Goal: Navigation & Orientation: Locate item on page

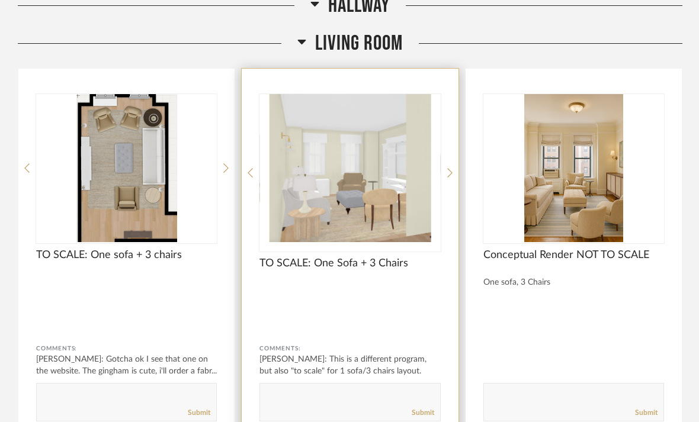
scroll to position [2213, 0]
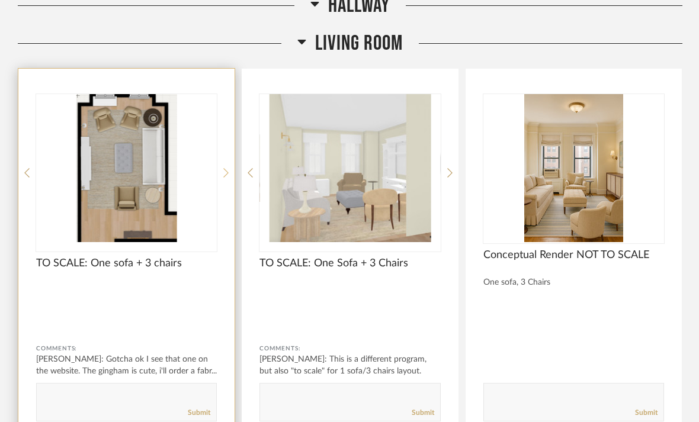
click at [226, 168] on icon at bounding box center [225, 173] width 5 height 11
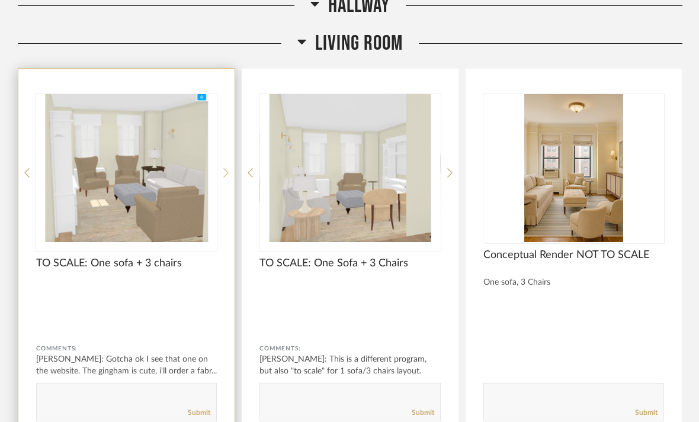
click at [224, 168] on icon at bounding box center [225, 173] width 5 height 11
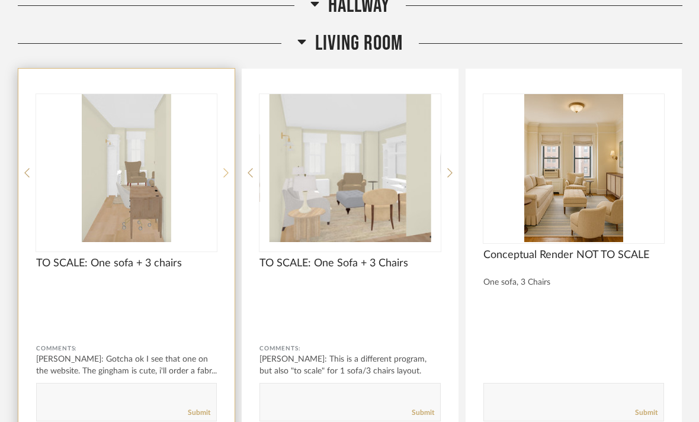
click at [224, 168] on icon at bounding box center [225, 173] width 5 height 11
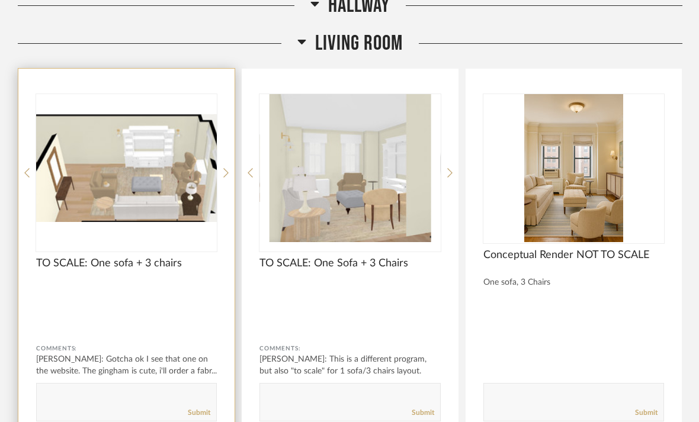
click at [49, 178] on img "3" at bounding box center [126, 168] width 181 height 148
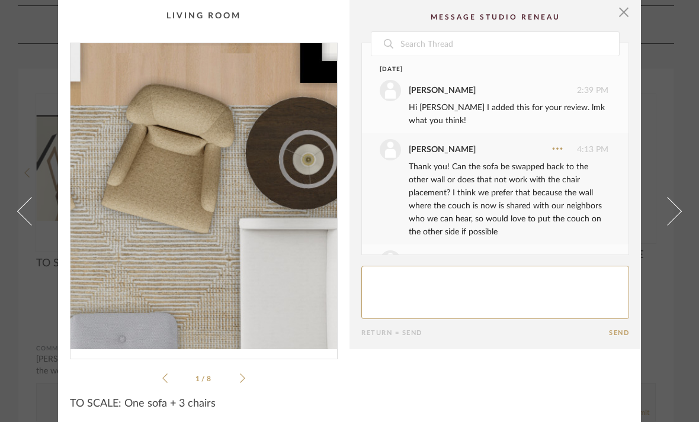
scroll to position [569, 0]
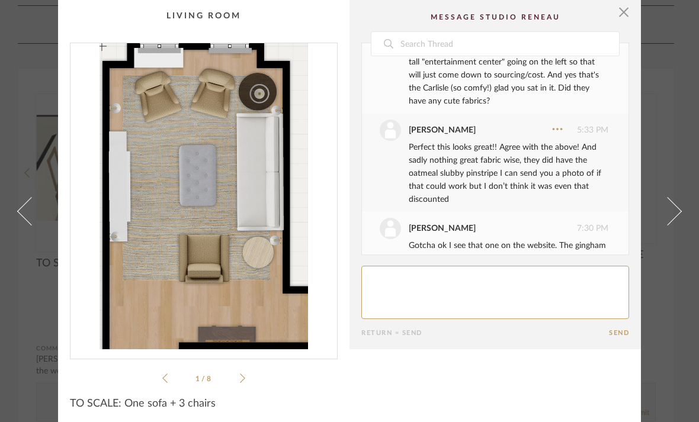
click at [246, 382] on div "1 / 8" at bounding box center [204, 214] width 268 height 343
click at [244, 382] on icon at bounding box center [242, 378] width 5 height 11
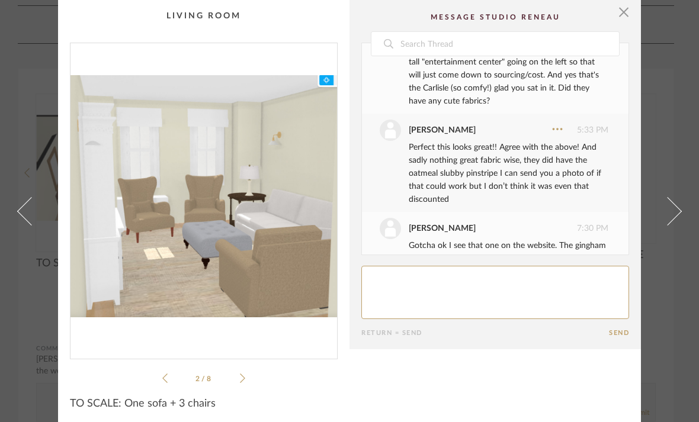
click at [244, 382] on icon at bounding box center [242, 378] width 5 height 11
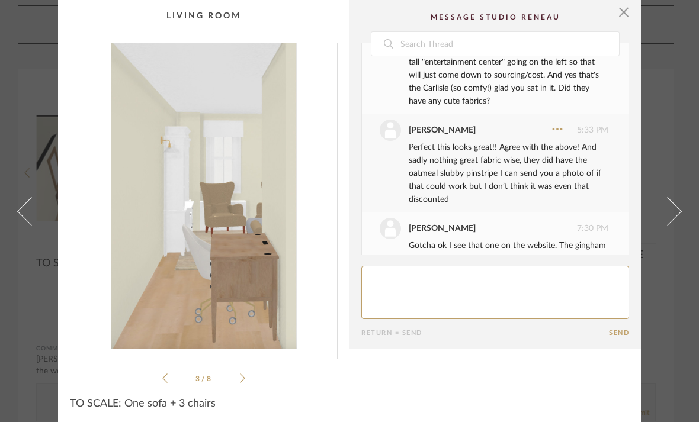
click at [245, 382] on icon at bounding box center [242, 378] width 5 height 11
